Goal: Find specific page/section: Find specific page/section

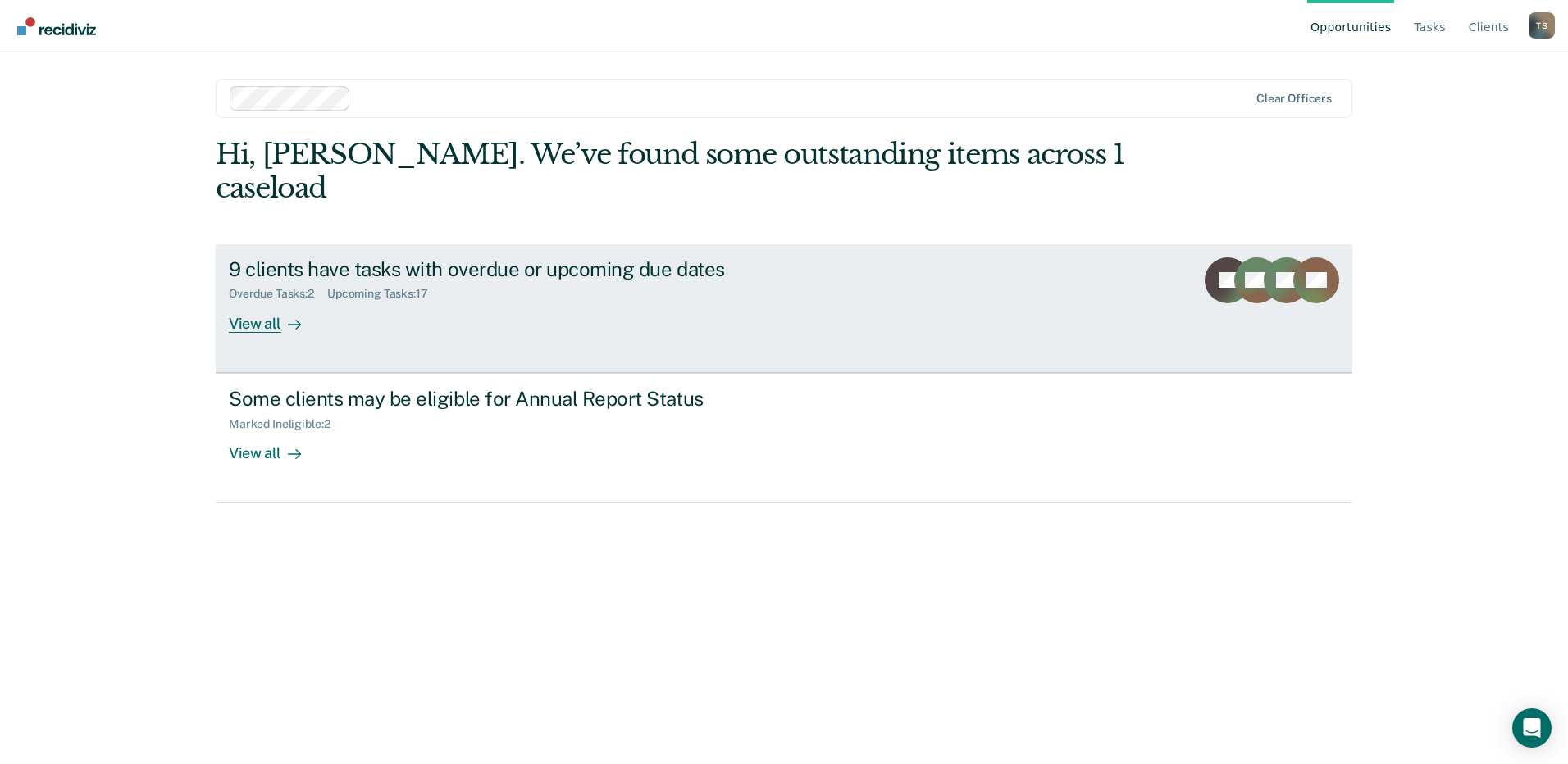
click at [266, 301] on div "View all" at bounding box center [275, 317] width 92 height 32
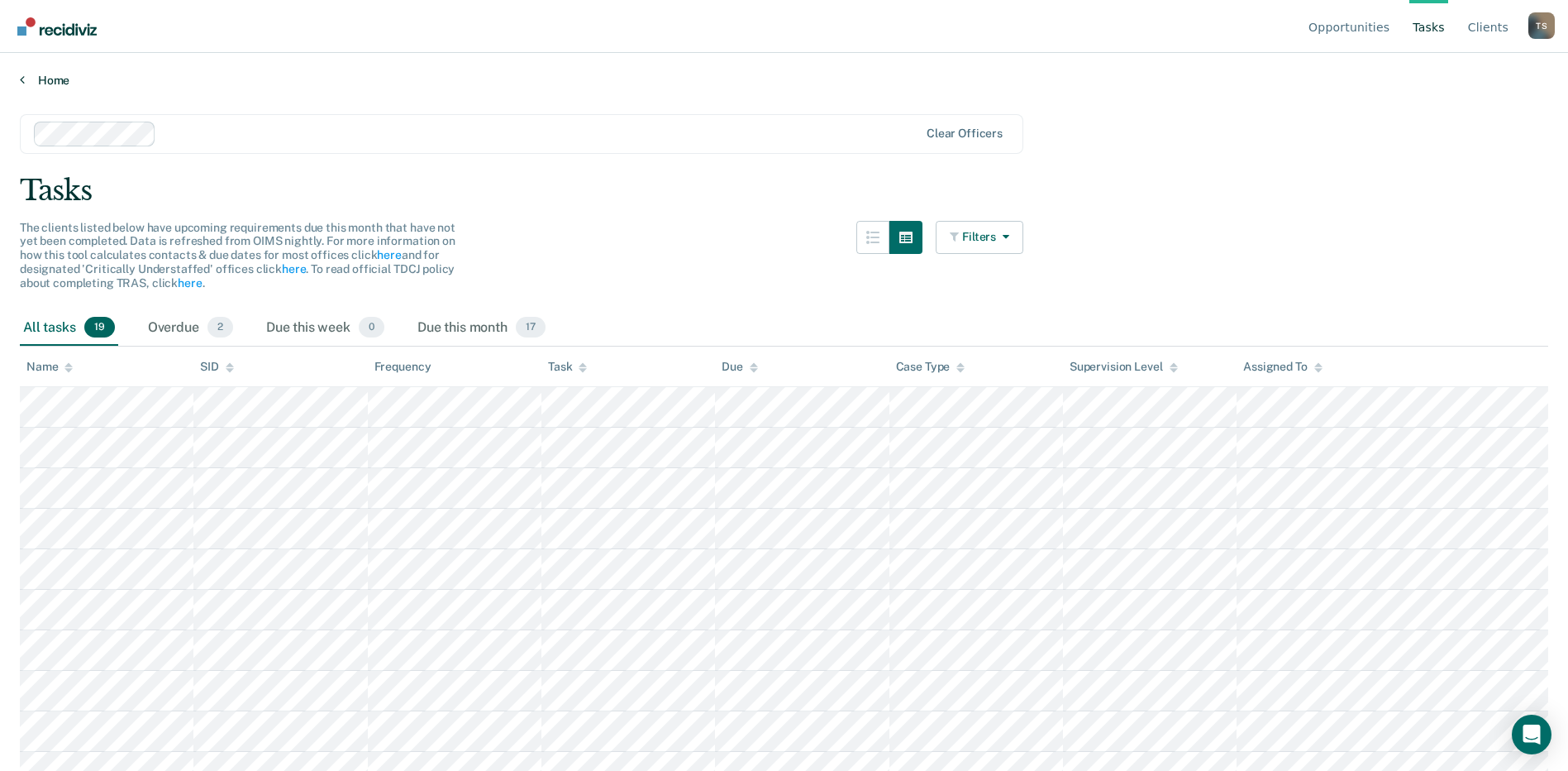
click at [53, 73] on link "Home" at bounding box center [784, 80] width 1529 height 15
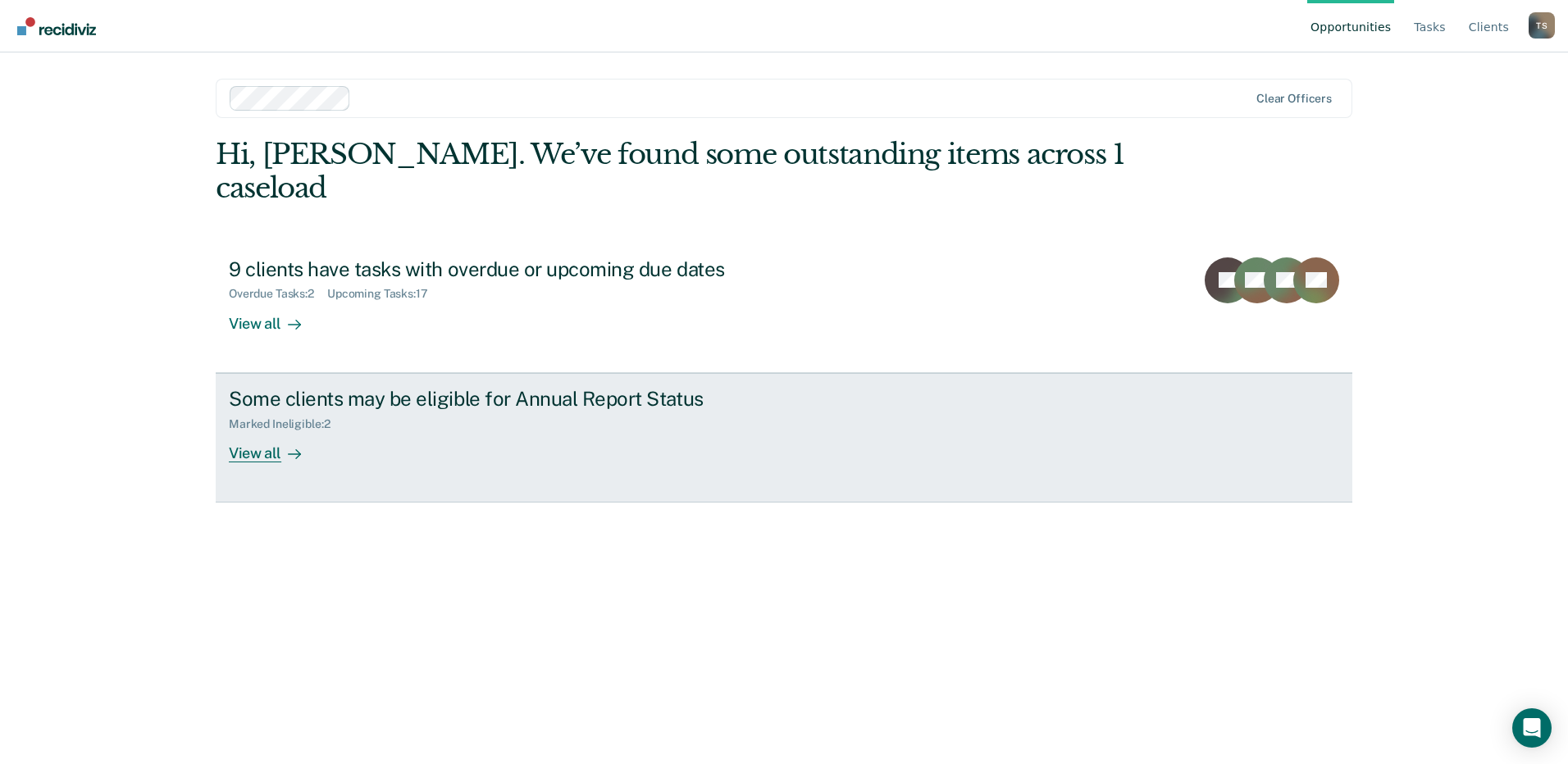
click at [272, 430] on div "View all" at bounding box center [275, 446] width 92 height 32
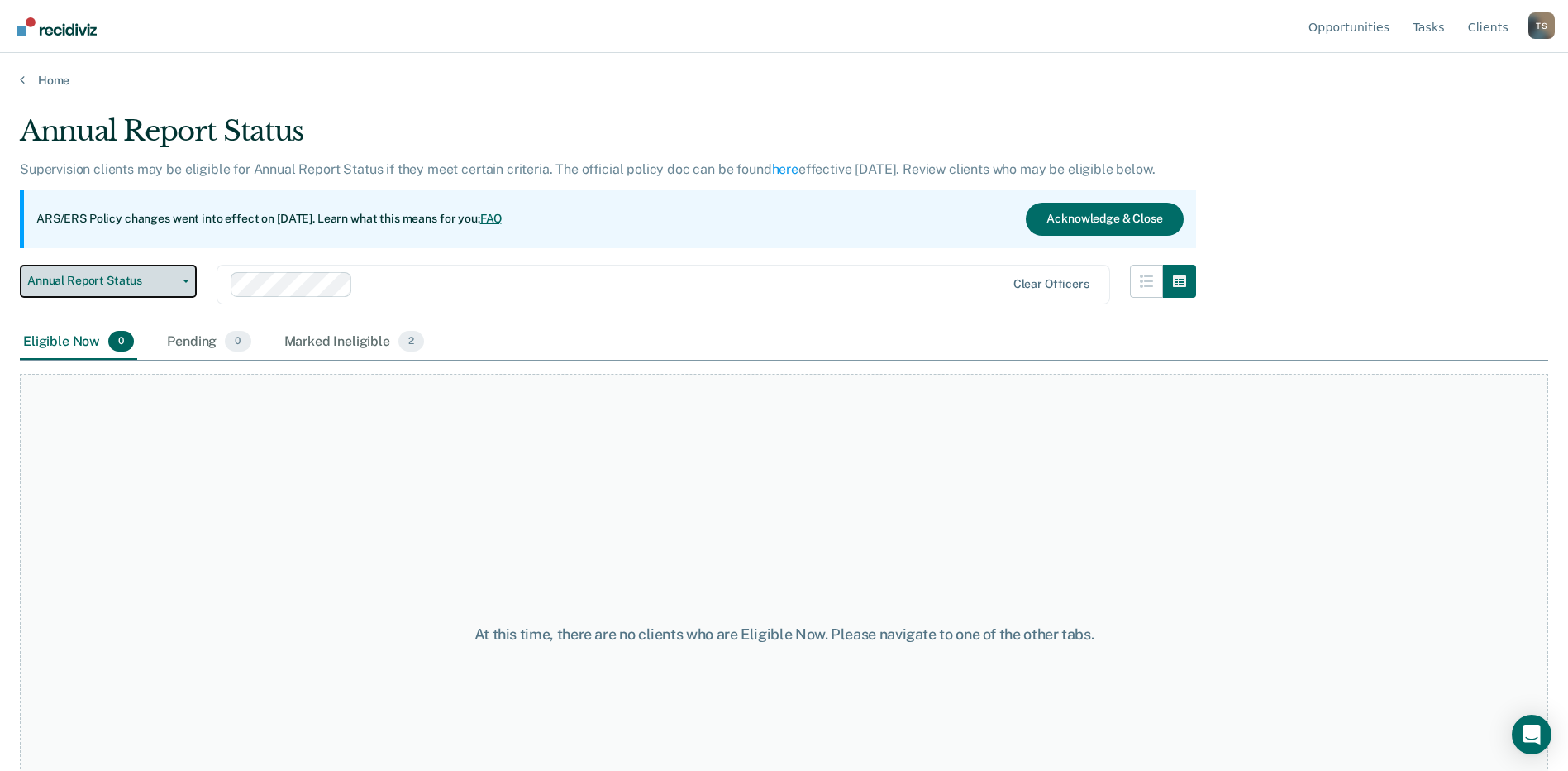
click at [187, 283] on button "Annual Report Status" at bounding box center [107, 281] width 176 height 34
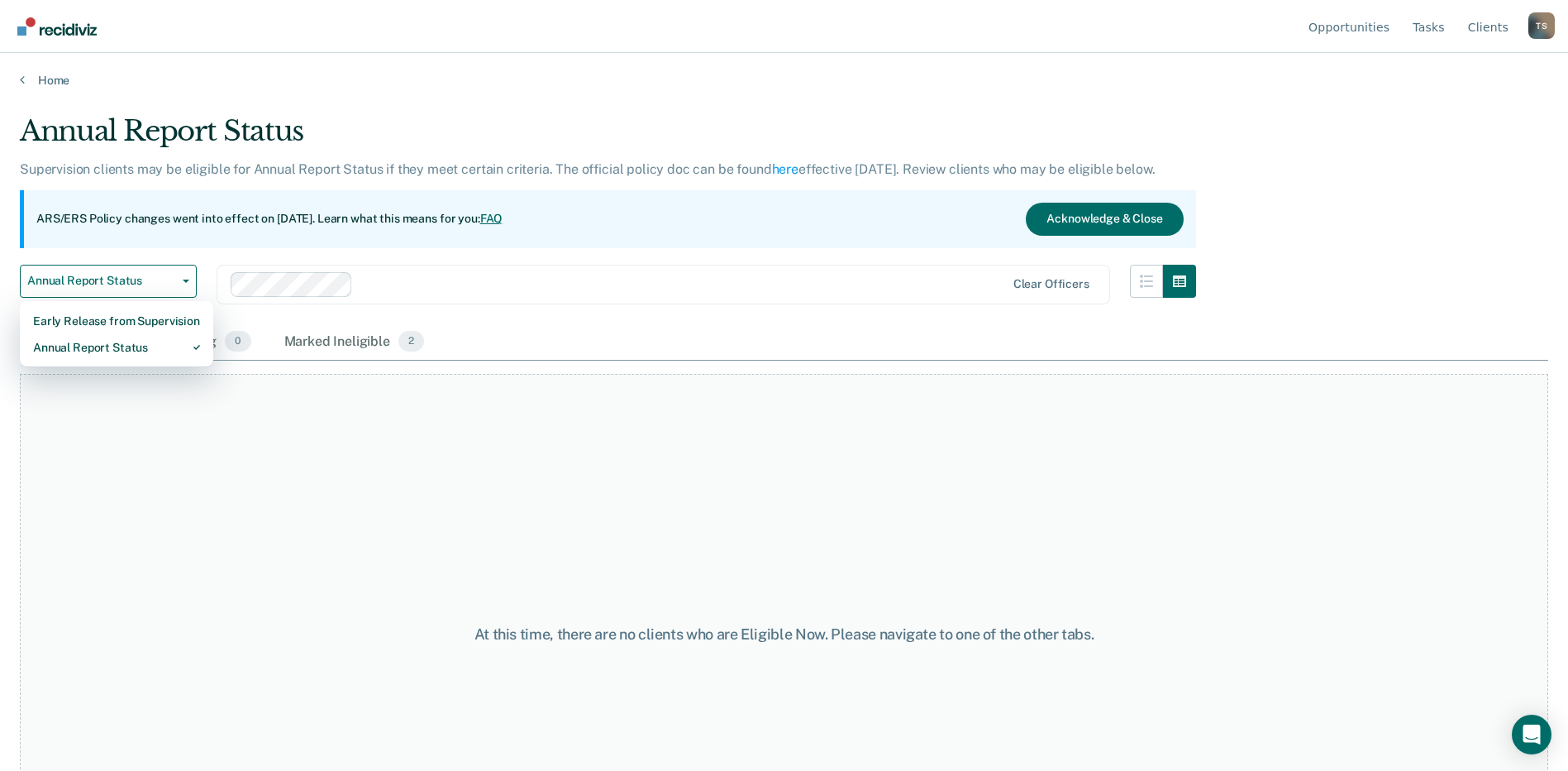
click at [190, 246] on div "ARS/ERS Policy changes went into effect on [DATE]. Learn what this means for yo…" at bounding box center [607, 219] width 1176 height 58
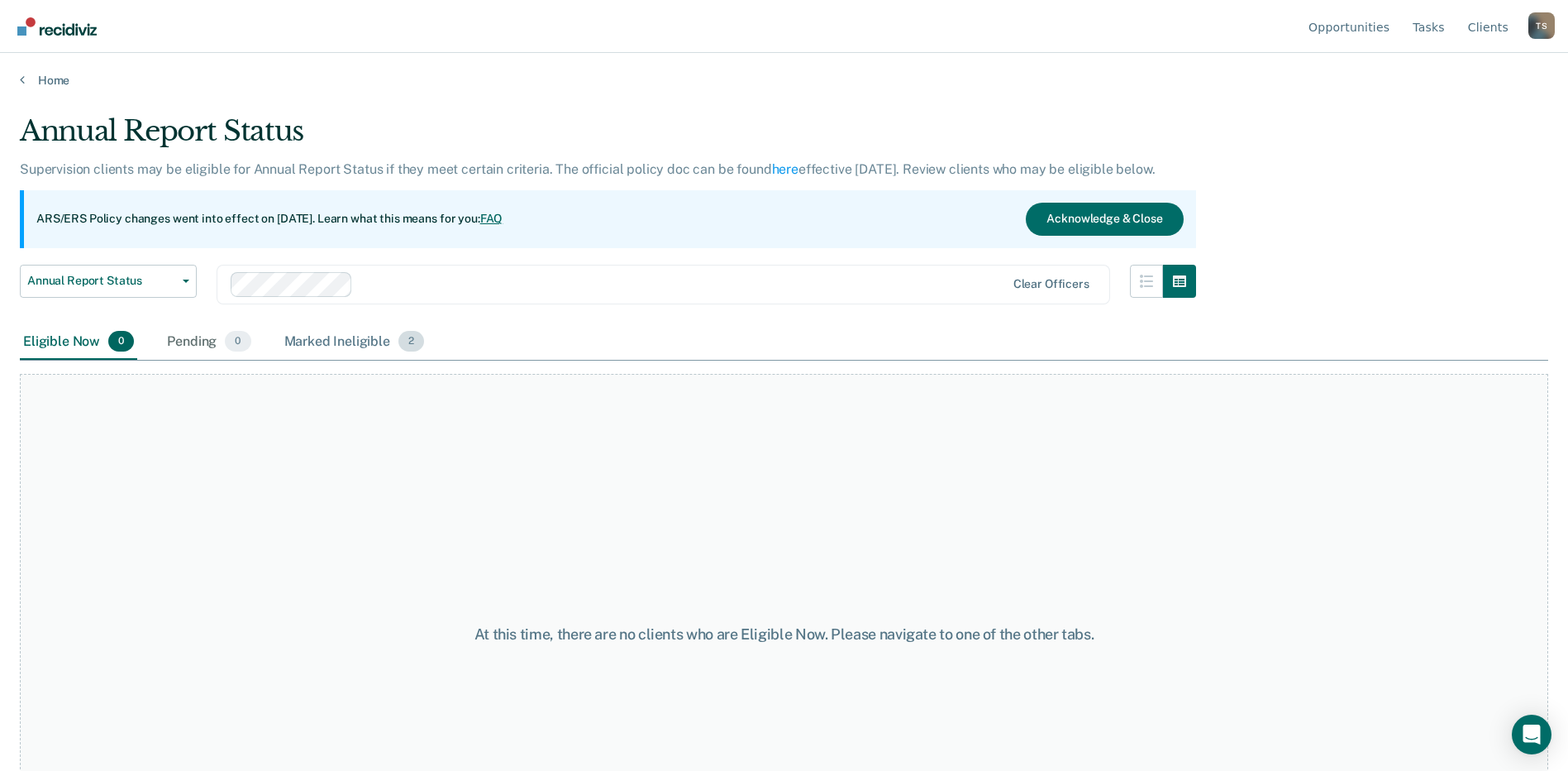
click at [375, 341] on div "Marked Ineligible 2" at bounding box center [354, 342] width 147 height 36
